Goal: Navigation & Orientation: Find specific page/section

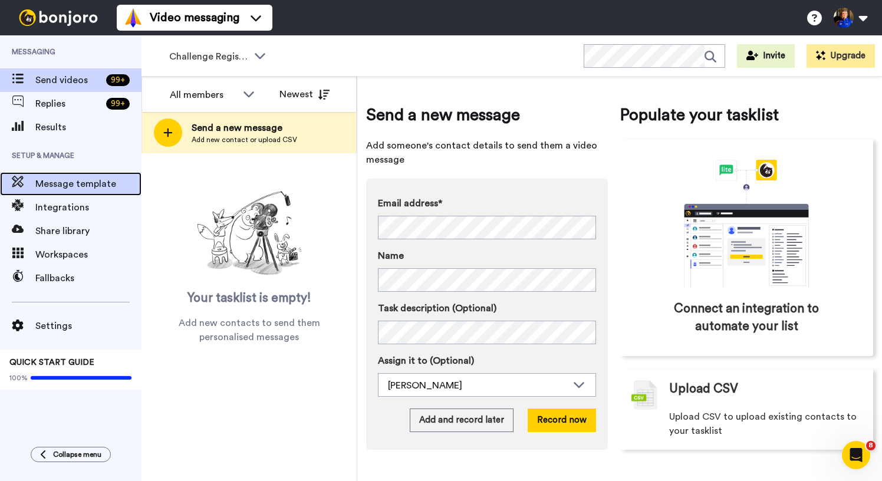
click at [85, 184] on span "Message template" at bounding box center [88, 184] width 106 height 14
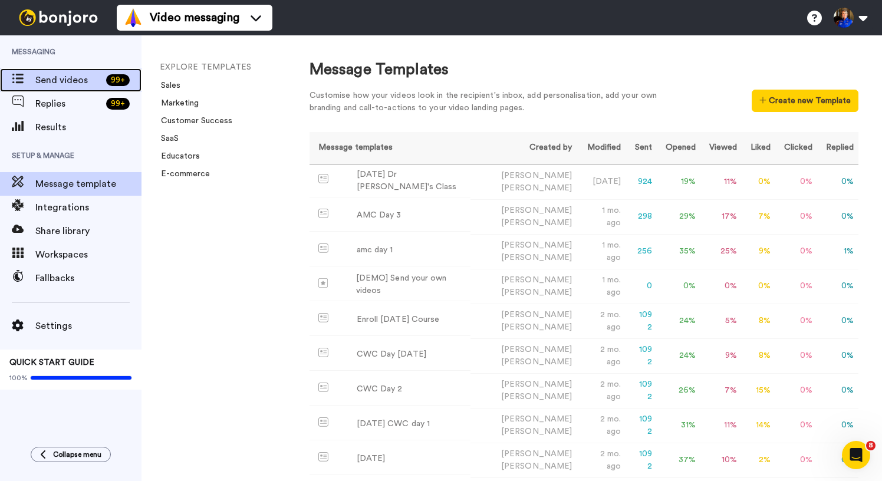
click at [55, 79] on span "Send videos" at bounding box center [68, 80] width 66 height 14
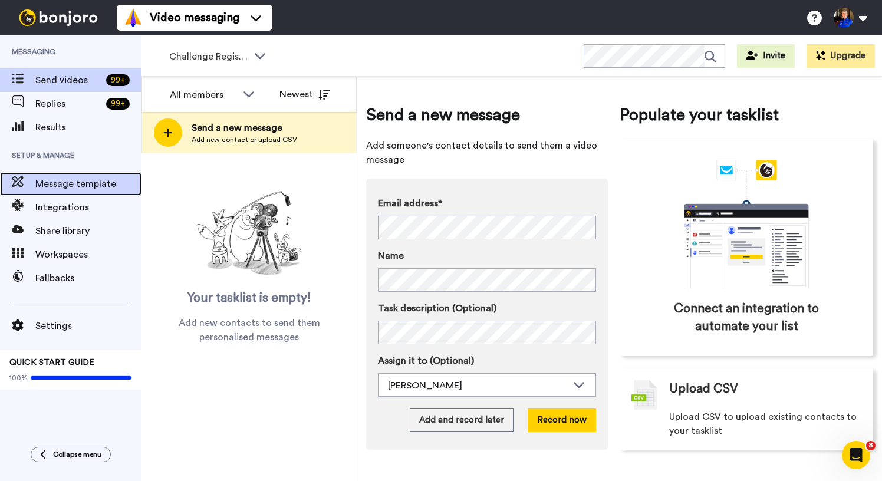
click at [80, 189] on span "Message template" at bounding box center [88, 184] width 106 height 14
